Goal: Obtain resource: Download file/media

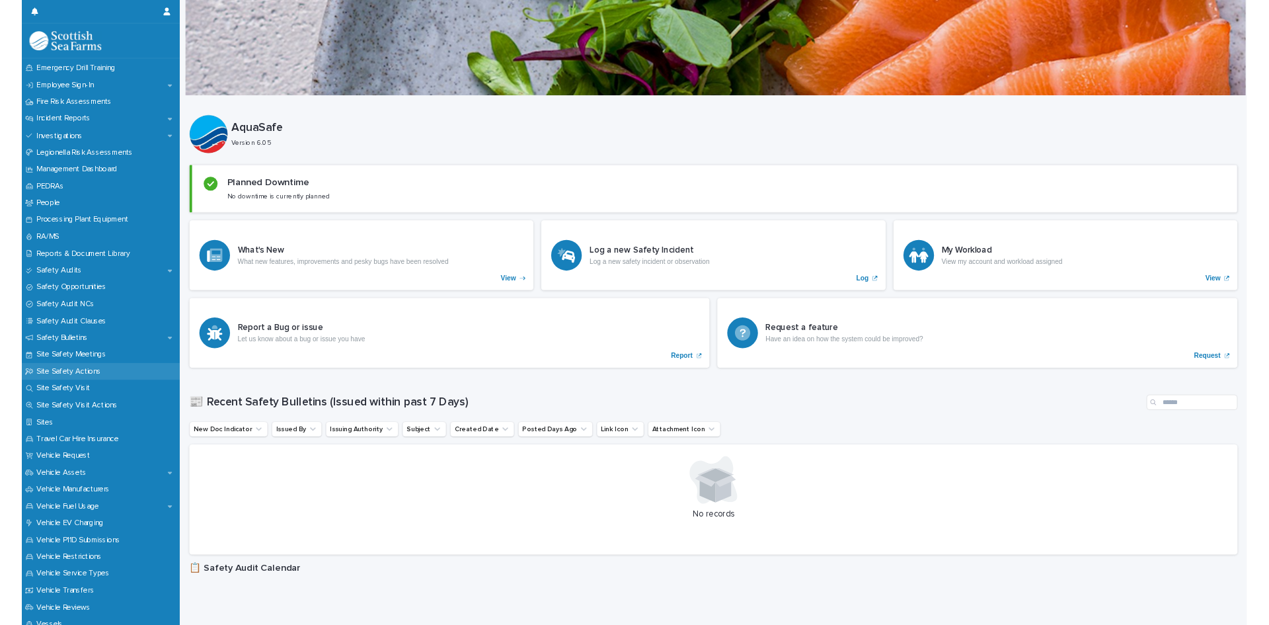
scroll to position [529, 0]
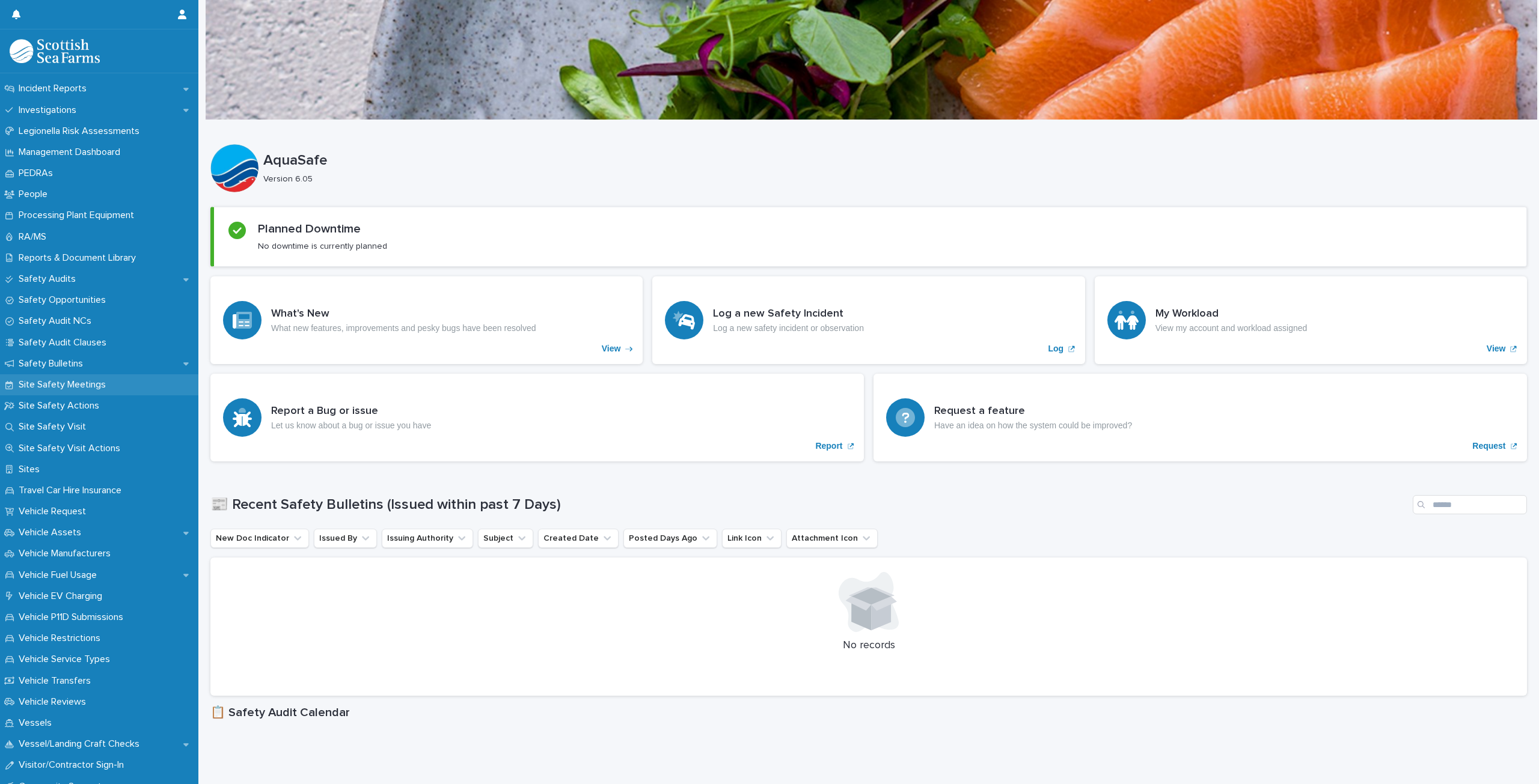
click at [92, 387] on p "Site Safety Meetings" at bounding box center [65, 384] width 102 height 12
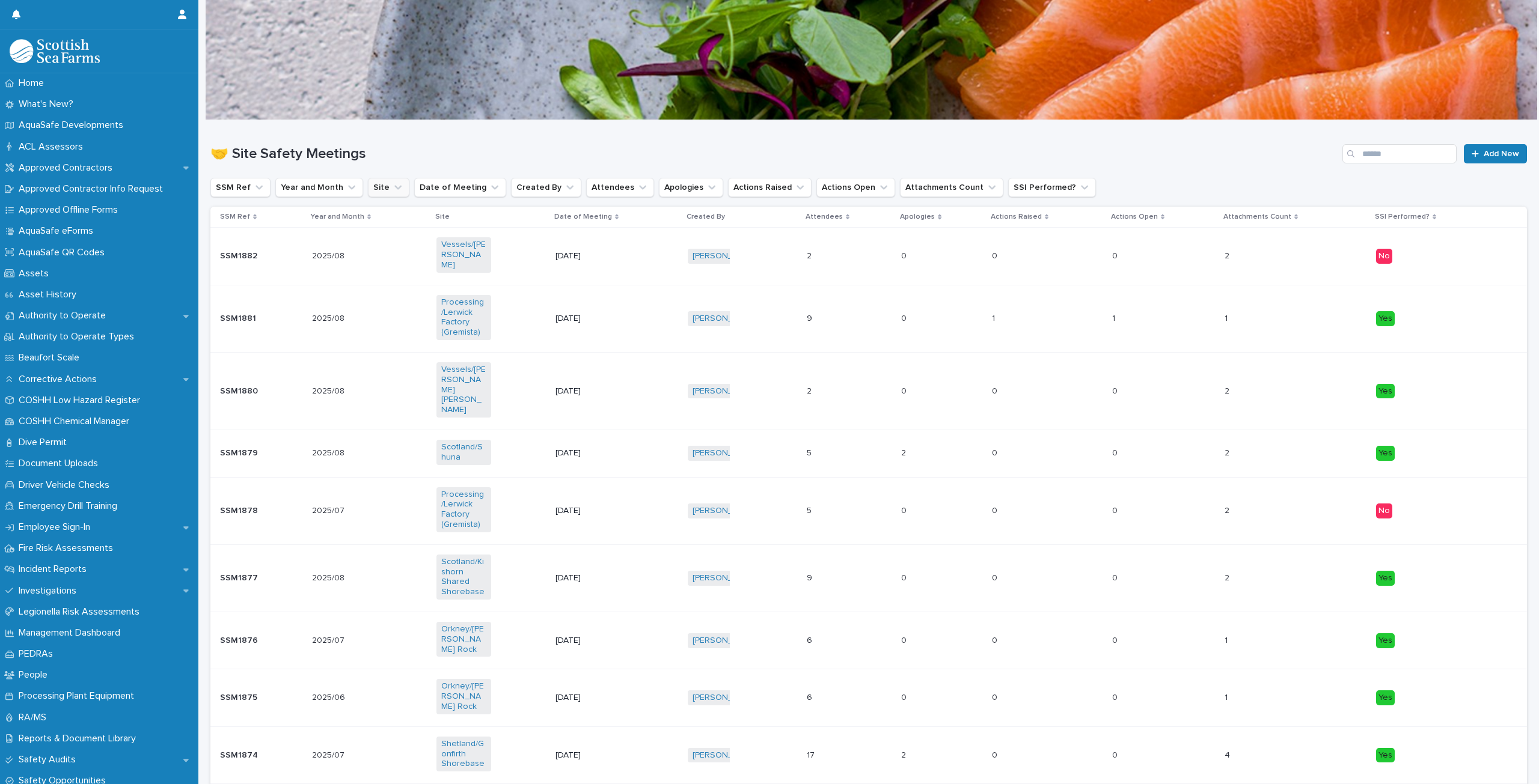
click at [383, 191] on button "Site" at bounding box center [389, 187] width 42 height 19
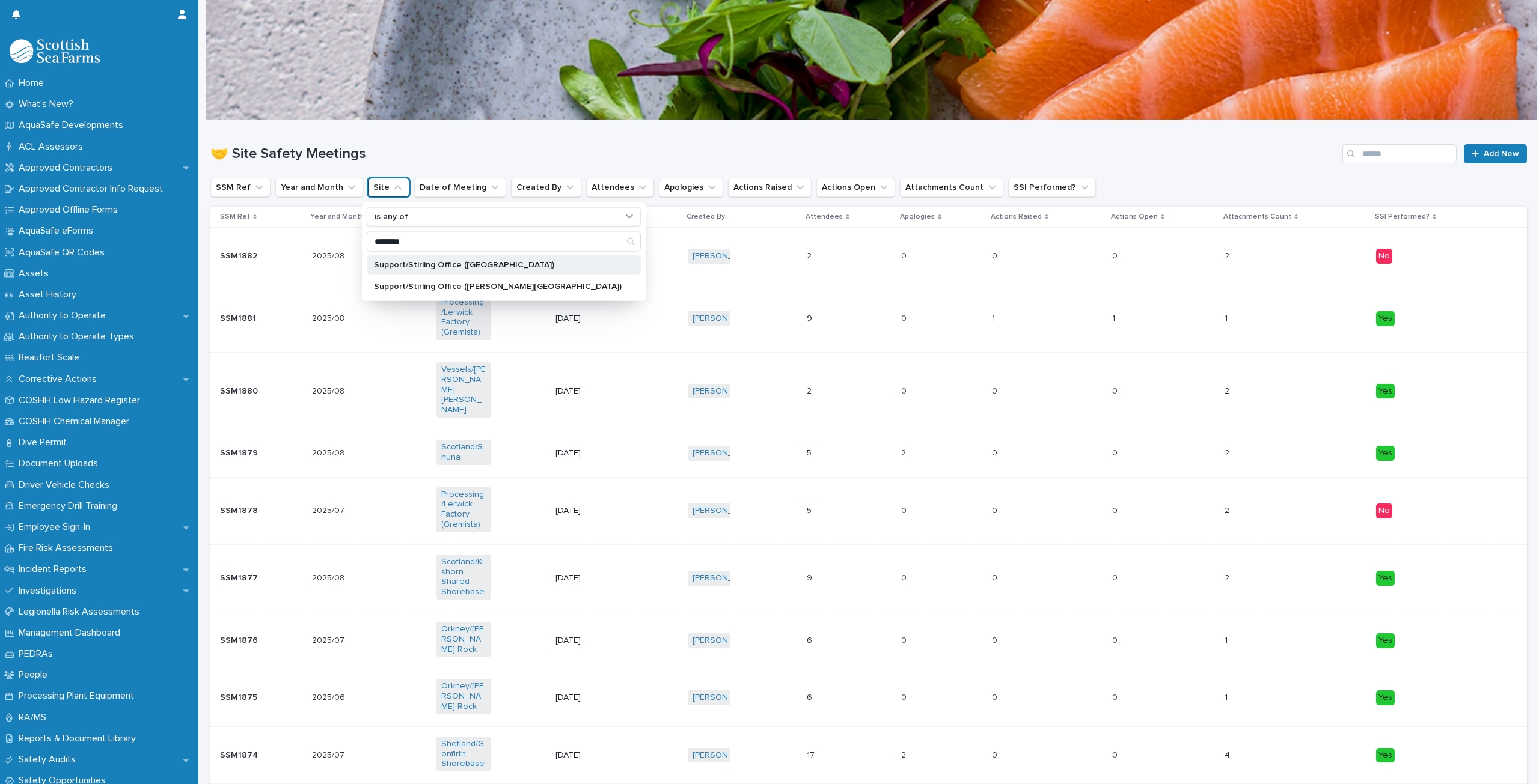
type input "********"
click at [459, 261] on p "Support/Stirling Office ([GEOGRAPHIC_DATA])" at bounding box center [497, 264] width 247 height 8
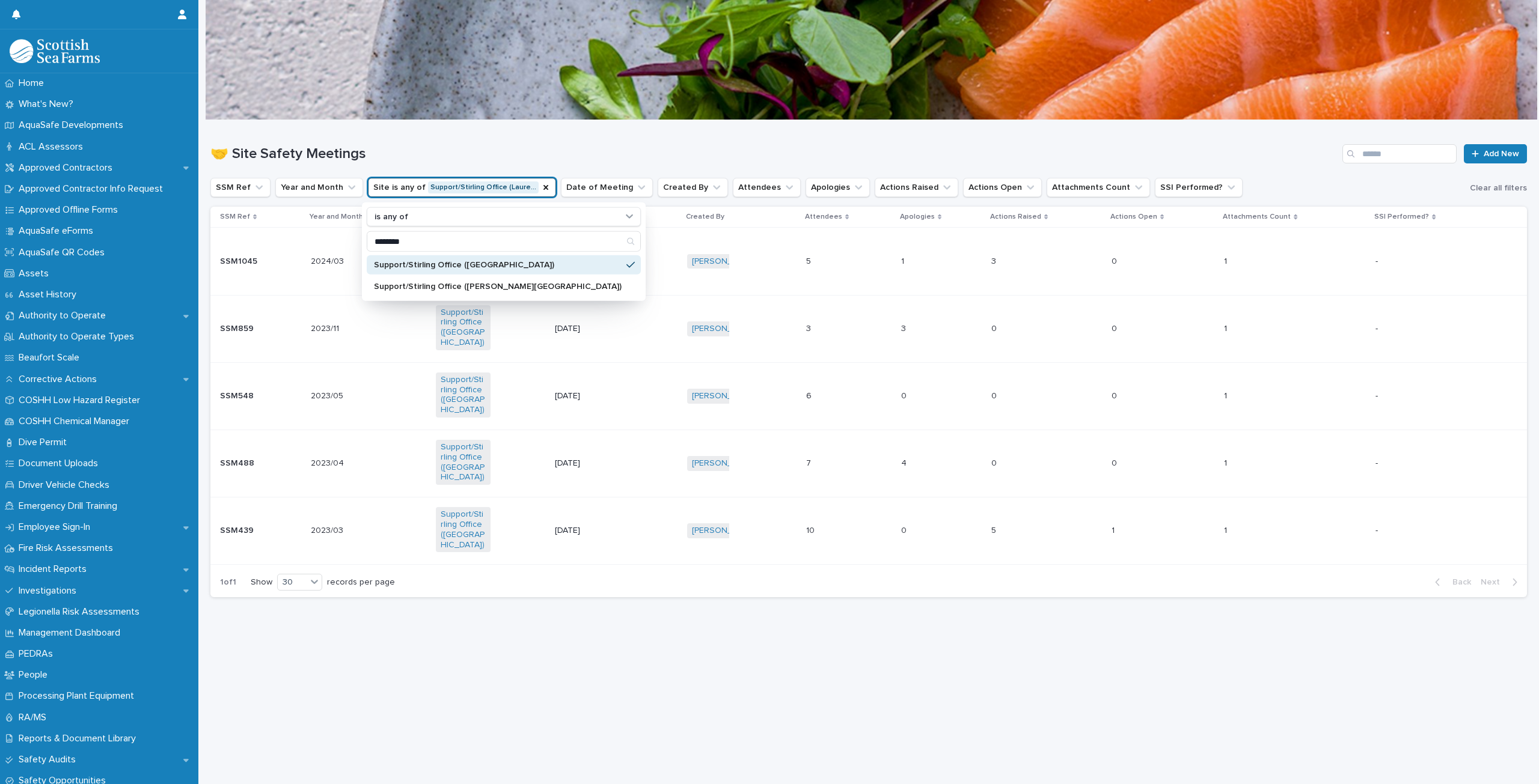
click at [439, 140] on div "🤝 Site Safety Meetings Add New" at bounding box center [868, 148] width 1316 height 57
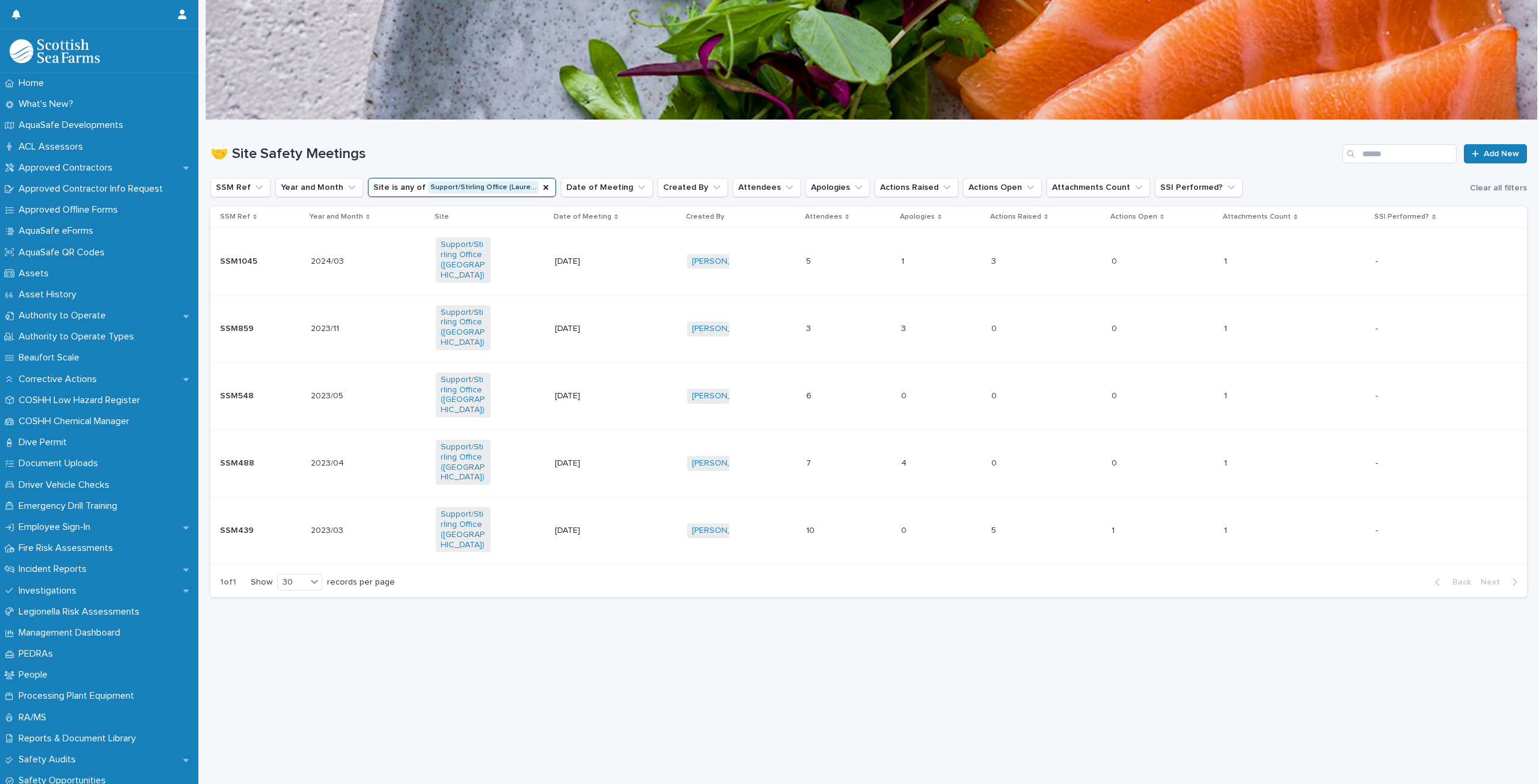
click at [593, 264] on p "[DATE]" at bounding box center [582, 261] width 55 height 10
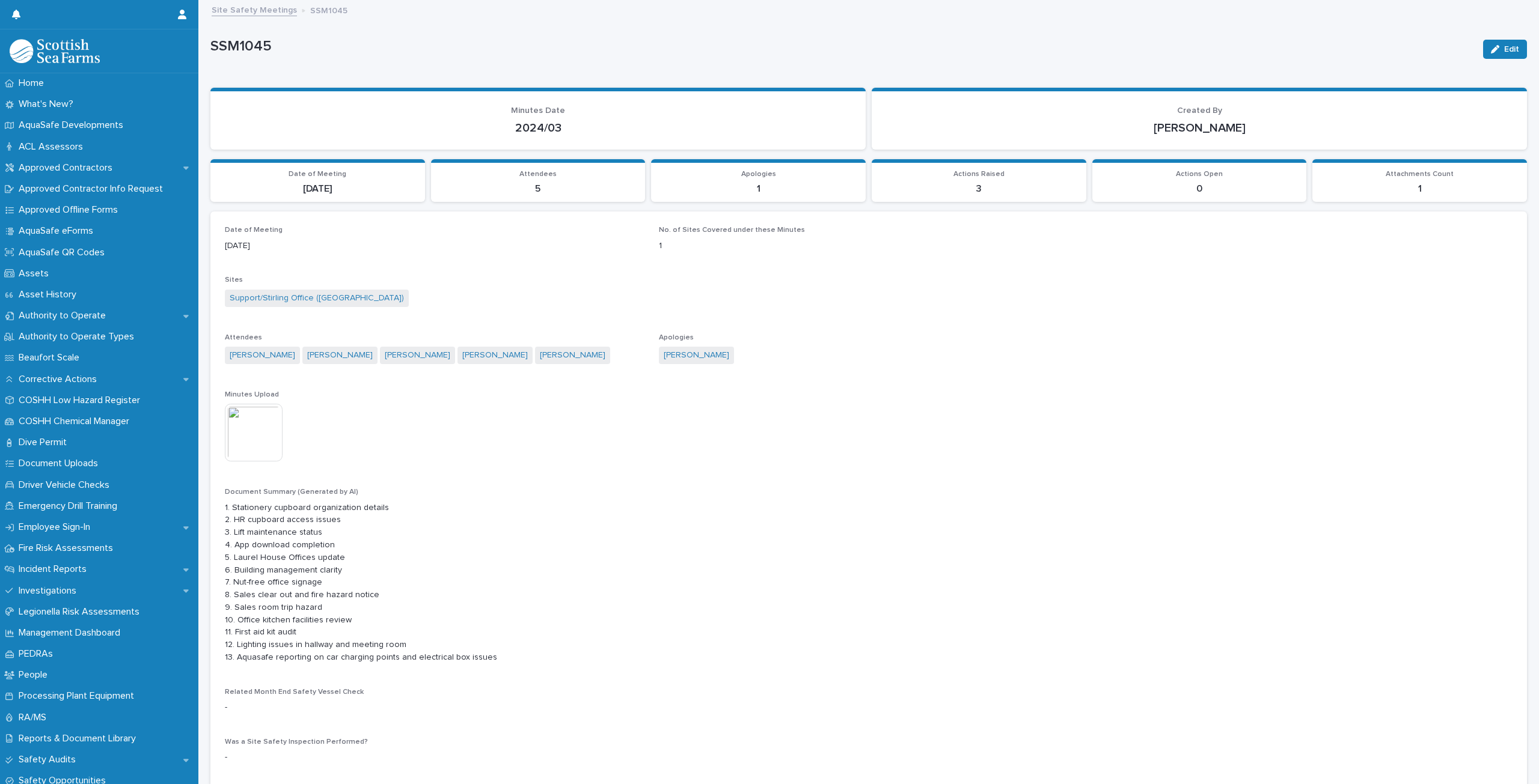
click at [254, 444] on img at bounding box center [253, 432] width 57 height 57
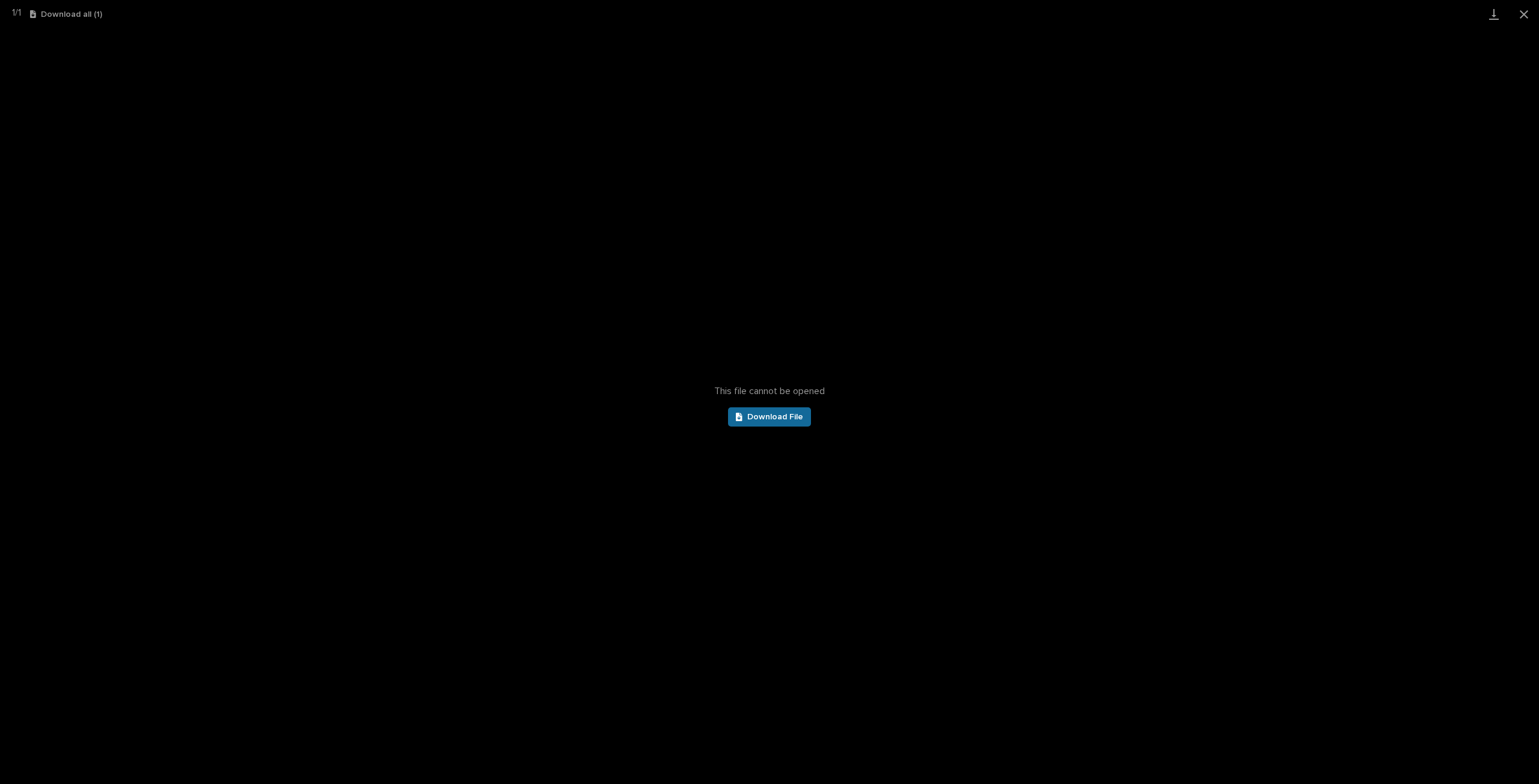
click at [782, 415] on span "Download File" at bounding box center [774, 416] width 55 height 8
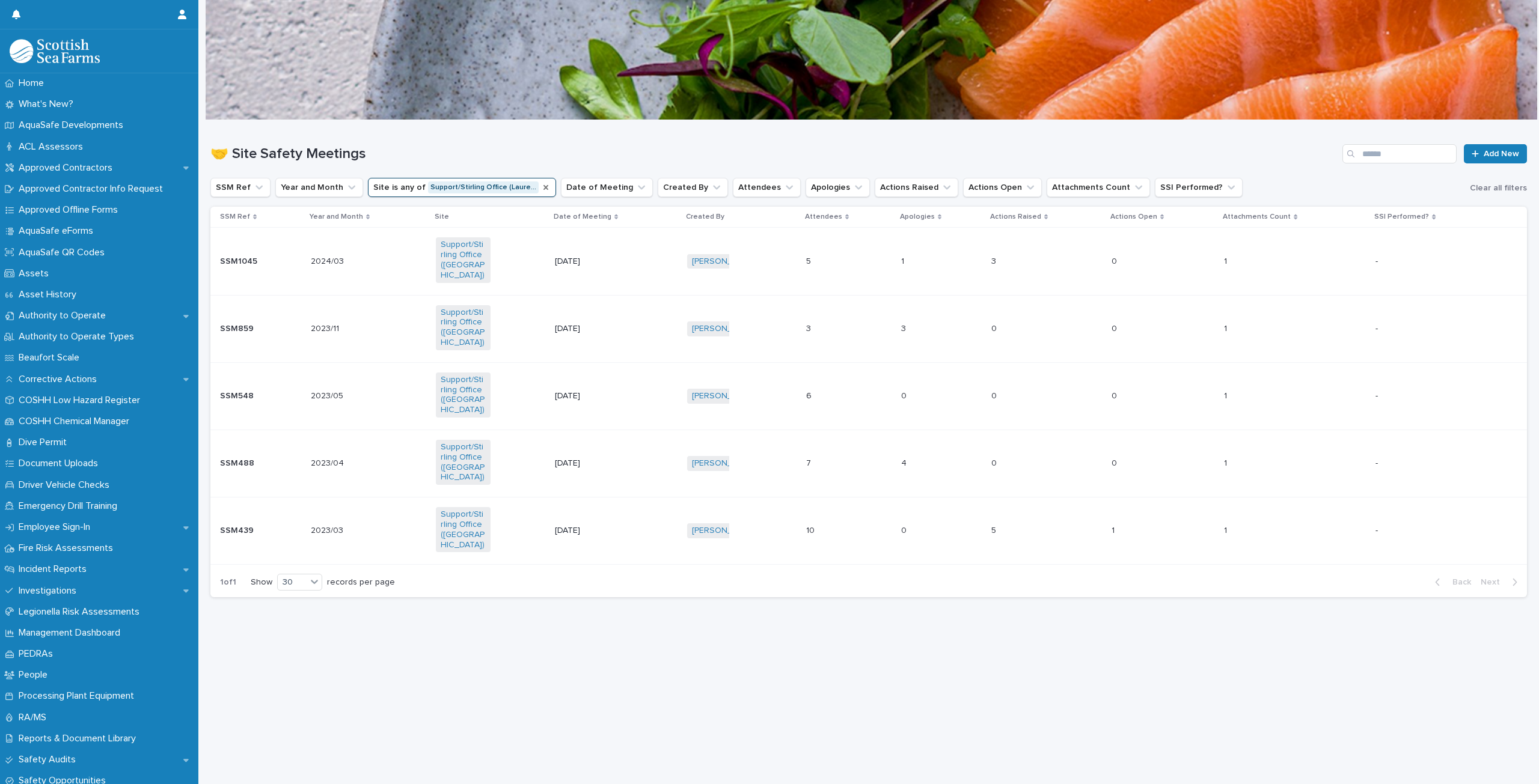
click at [541, 188] on icon "Site" at bounding box center [545, 187] width 10 height 10
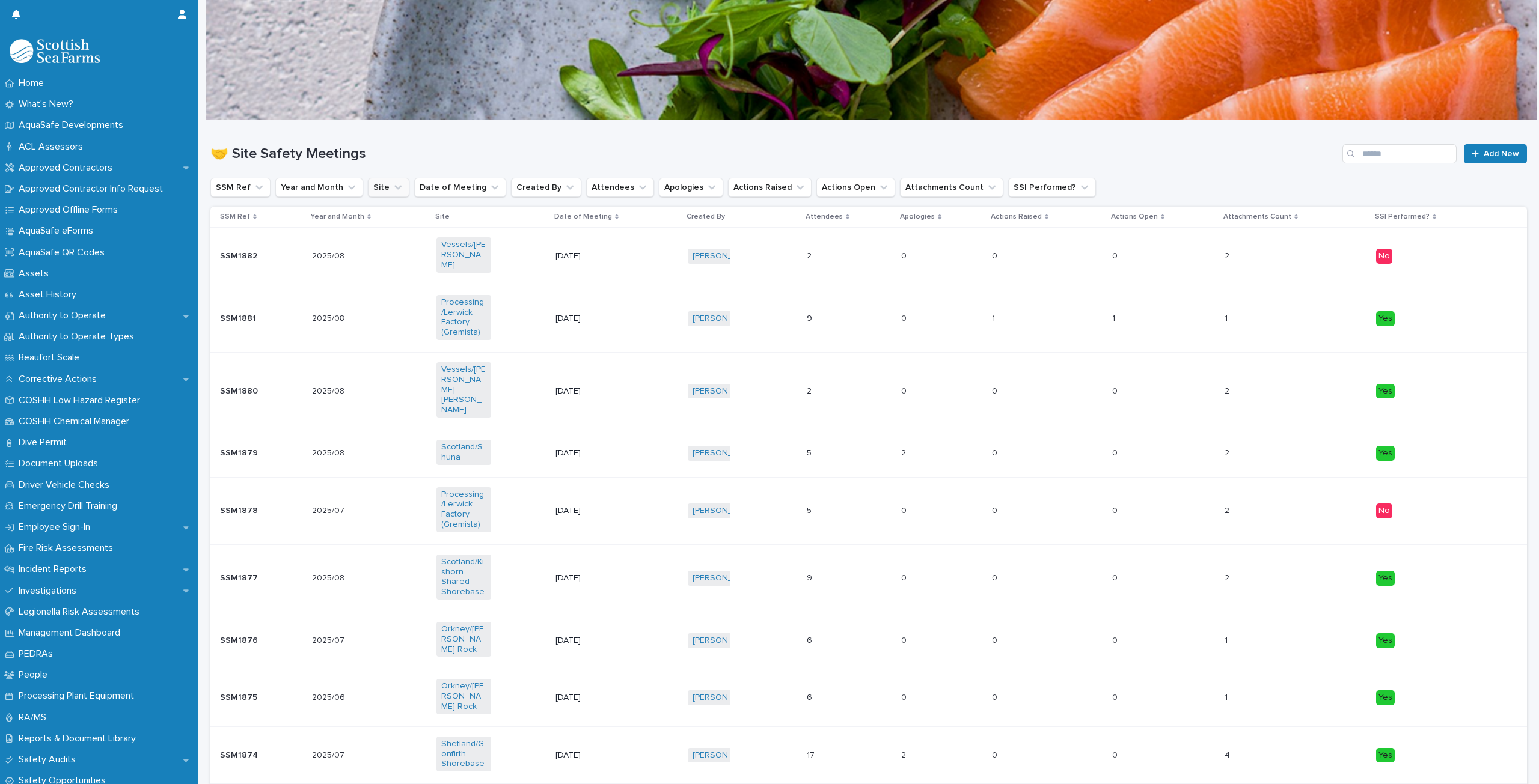
click at [384, 193] on button "Site" at bounding box center [389, 187] width 42 height 19
type input "*******"
click at [489, 265] on p "Processing/South Shian Factory" at bounding box center [437, 264] width 127 height 8
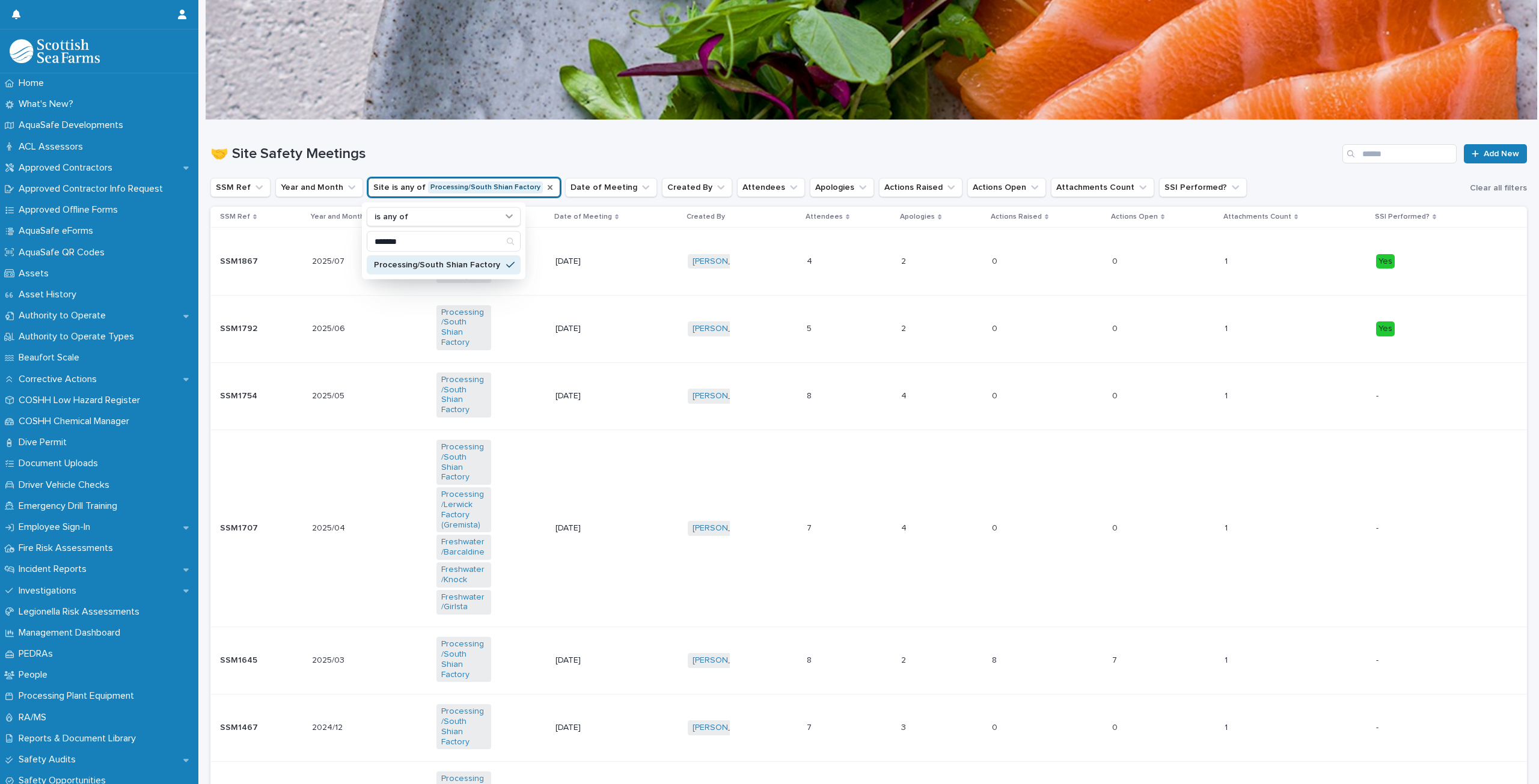
drag, startPoint x: 537, startPoint y: 140, endPoint x: 552, endPoint y: 148, distance: 17.0
click at [536, 140] on div "🤝 Site Safety Meetings Add New" at bounding box center [868, 148] width 1316 height 57
click at [605, 256] on p "[DATE]" at bounding box center [583, 261] width 55 height 10
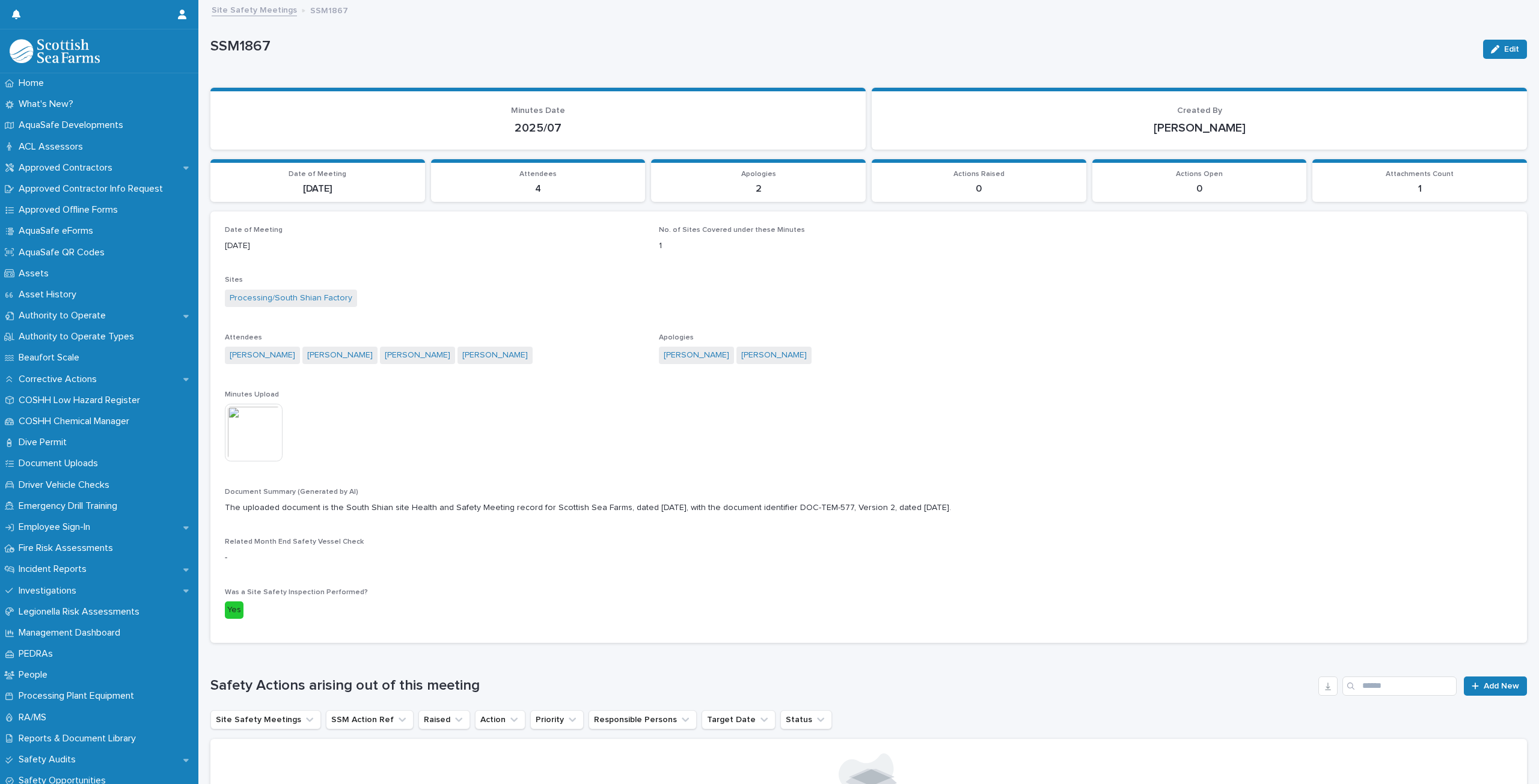
click at [239, 438] on img at bounding box center [253, 432] width 57 height 57
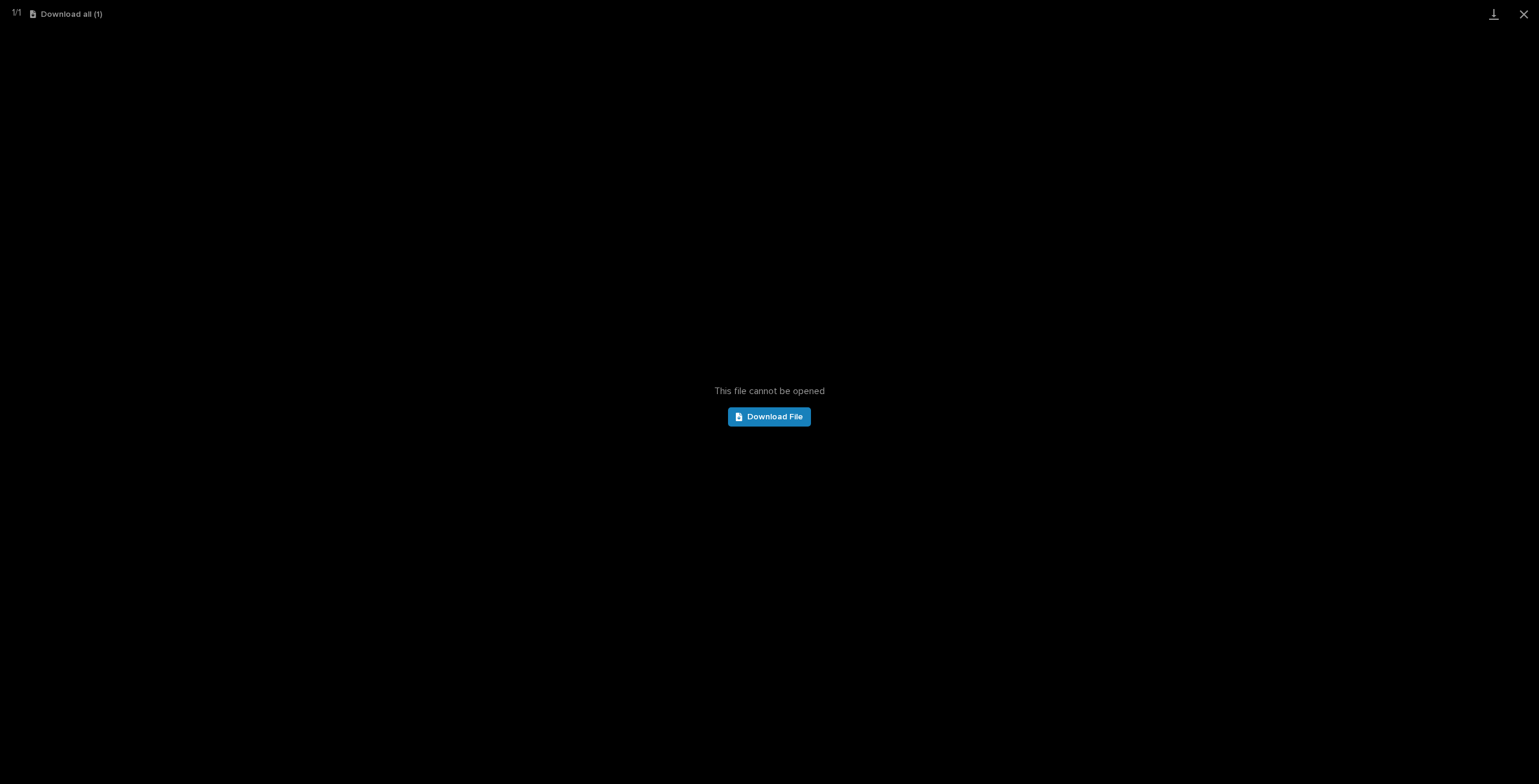
click at [773, 427] on div "This file cannot be opened Download File" at bounding box center [769, 406] width 1539 height 756
click at [773, 422] on link "Download File" at bounding box center [769, 416] width 83 height 19
click at [1529, 6] on button "Close gallery" at bounding box center [1524, 14] width 30 height 28
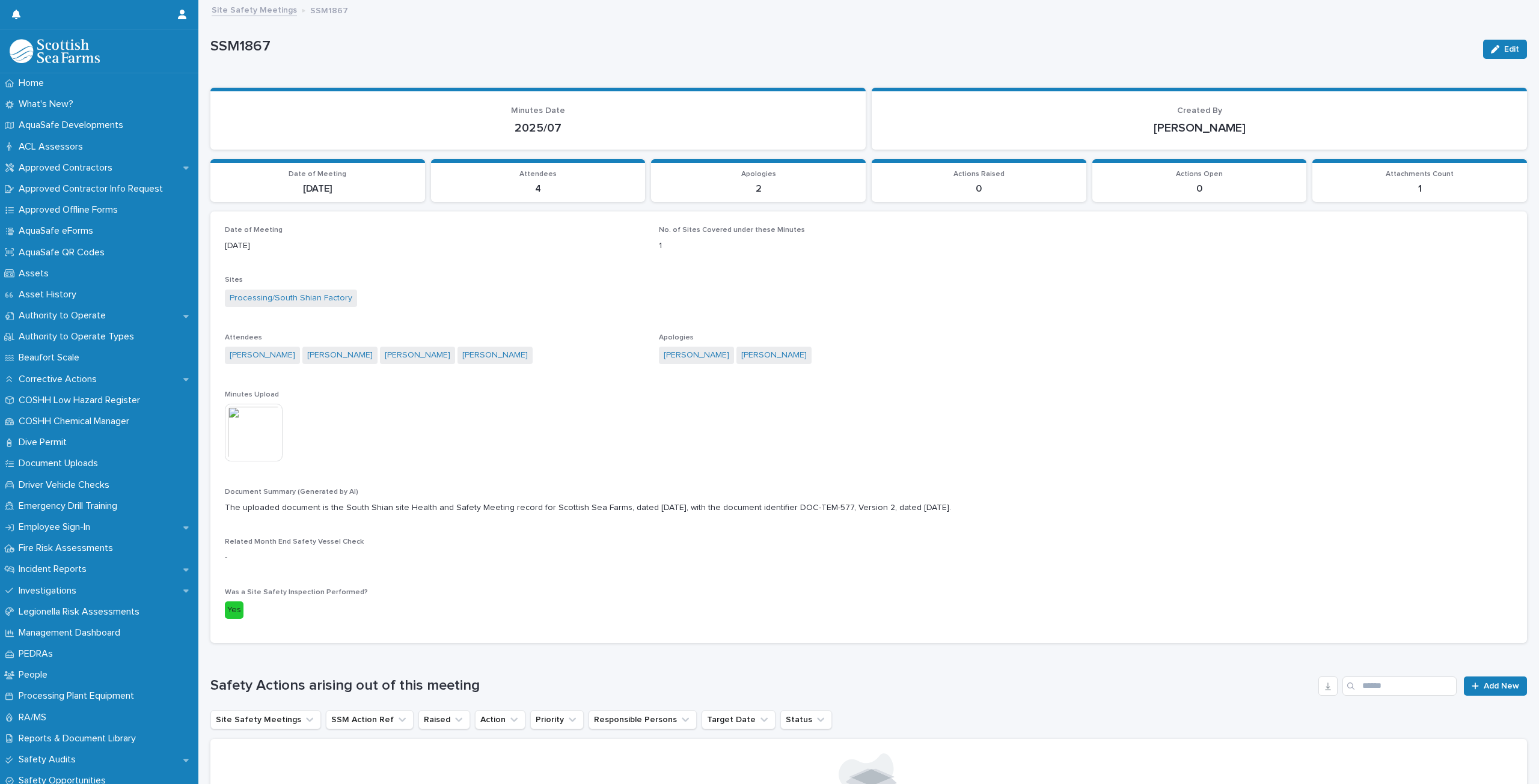
click at [253, 9] on link "Site Safety Meetings" at bounding box center [255, 9] width 85 height 14
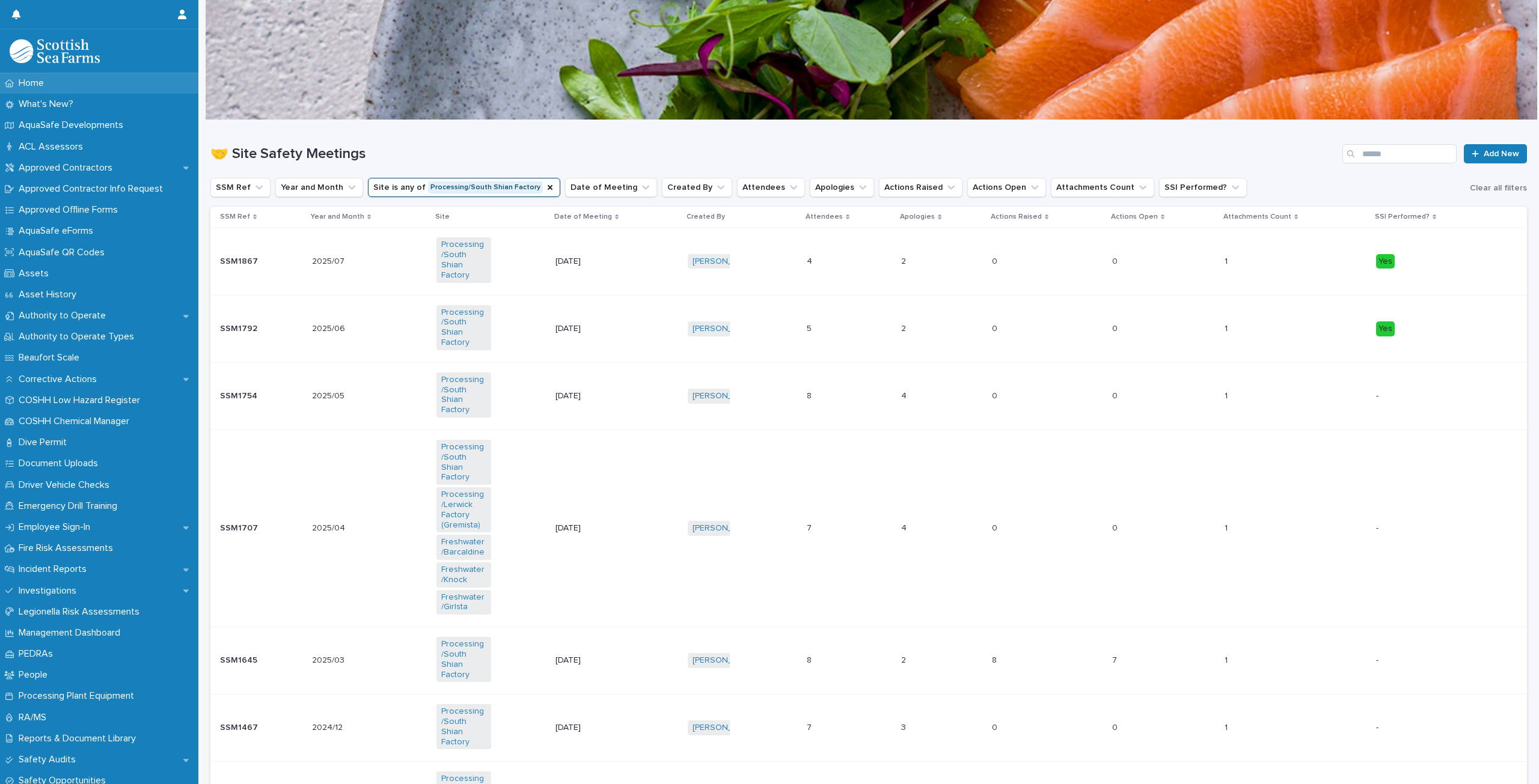
click at [59, 83] on div "Home" at bounding box center [99, 83] width 198 height 21
